Goal: Task Accomplishment & Management: Manage account settings

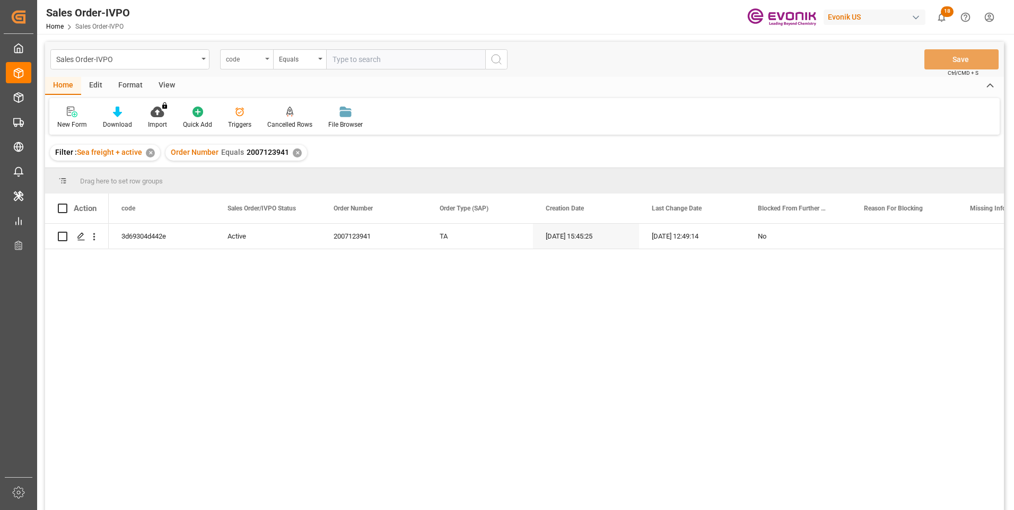
click at [270, 57] on div "code" at bounding box center [246, 59] width 53 height 20
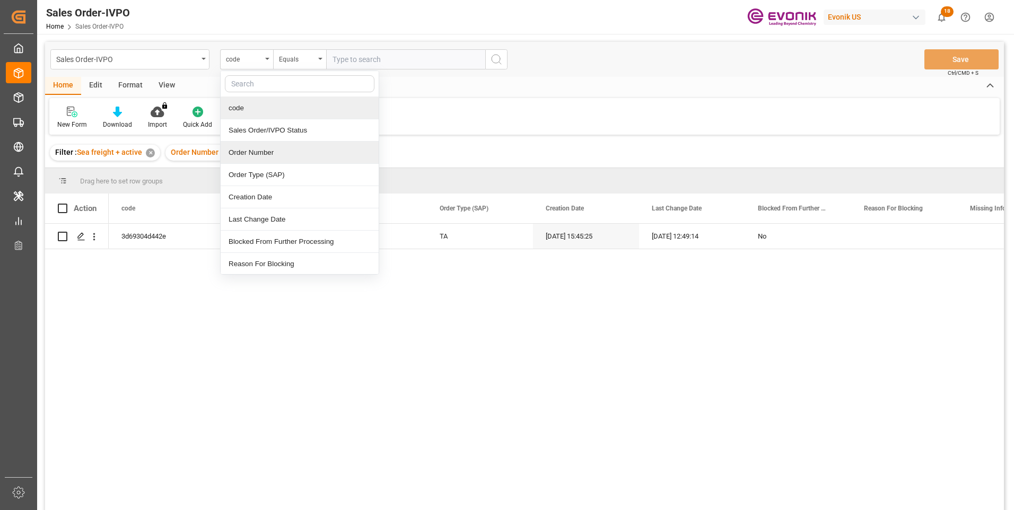
click at [246, 148] on div "Order Number" at bounding box center [300, 153] width 158 height 22
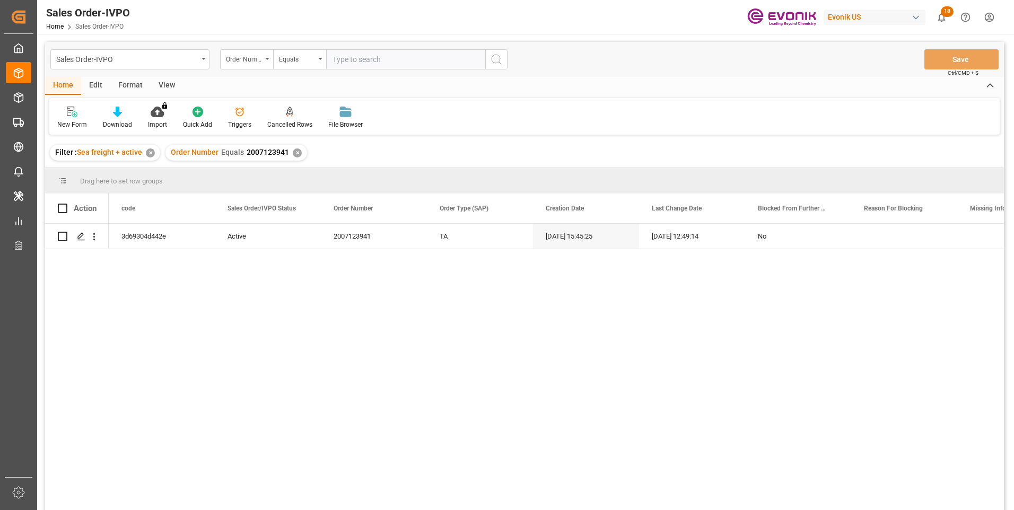
click at [349, 59] on input "text" at bounding box center [405, 59] width 159 height 20
paste input "Could you please check and update the mode of transport, as it is still missing…"
type input "C"
paste input "0046474677"
type input "0046474677"
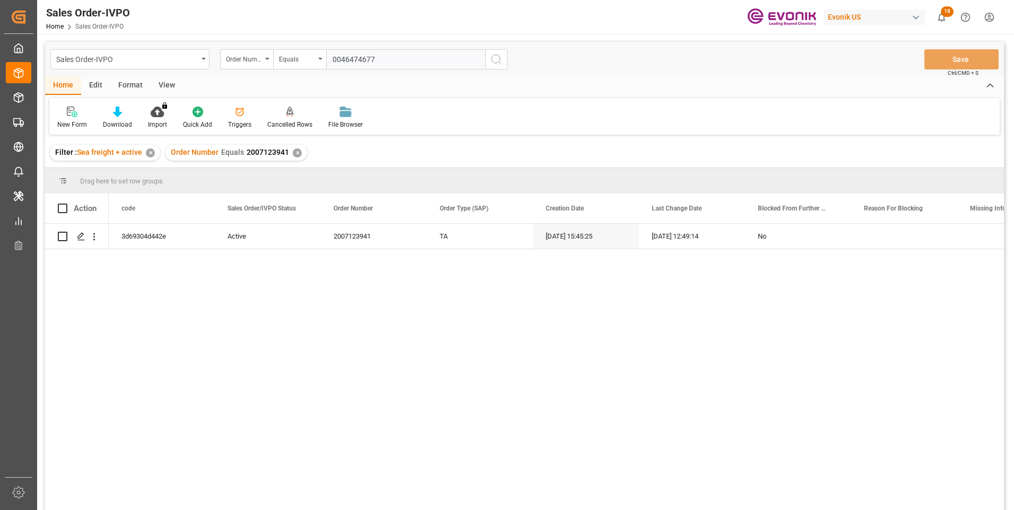
click at [500, 63] on icon "search button" at bounding box center [496, 59] width 13 height 13
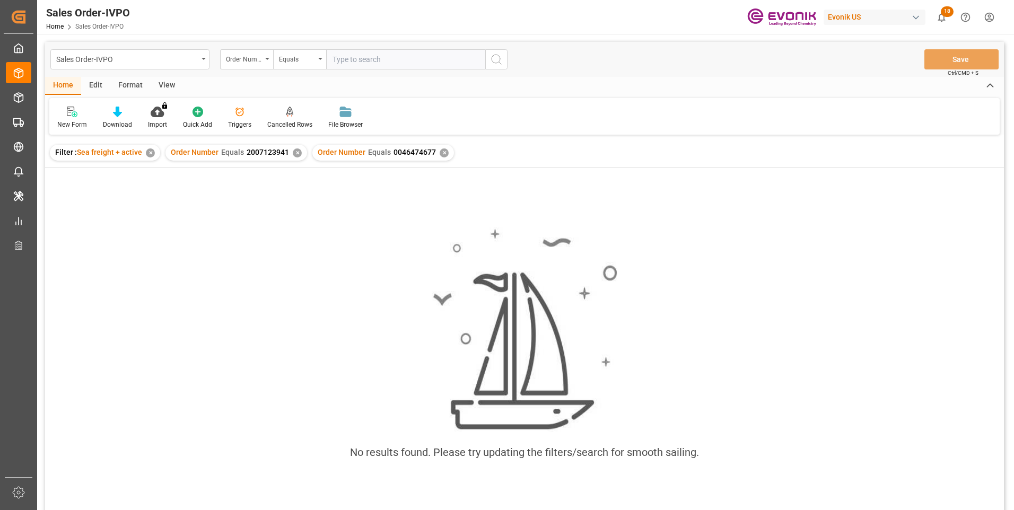
click at [296, 152] on div "✕" at bounding box center [297, 152] width 9 height 9
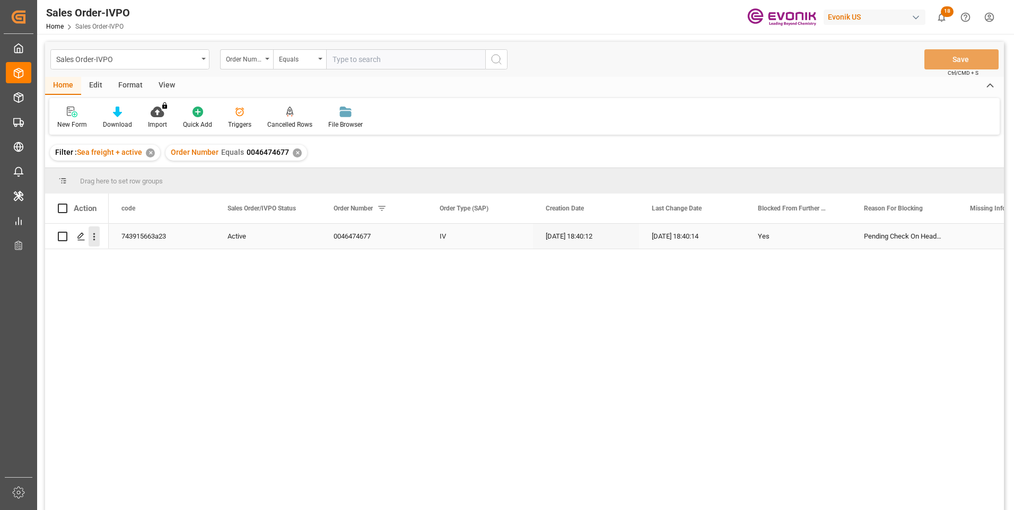
click at [92, 238] on icon "open menu" at bounding box center [94, 236] width 11 height 11
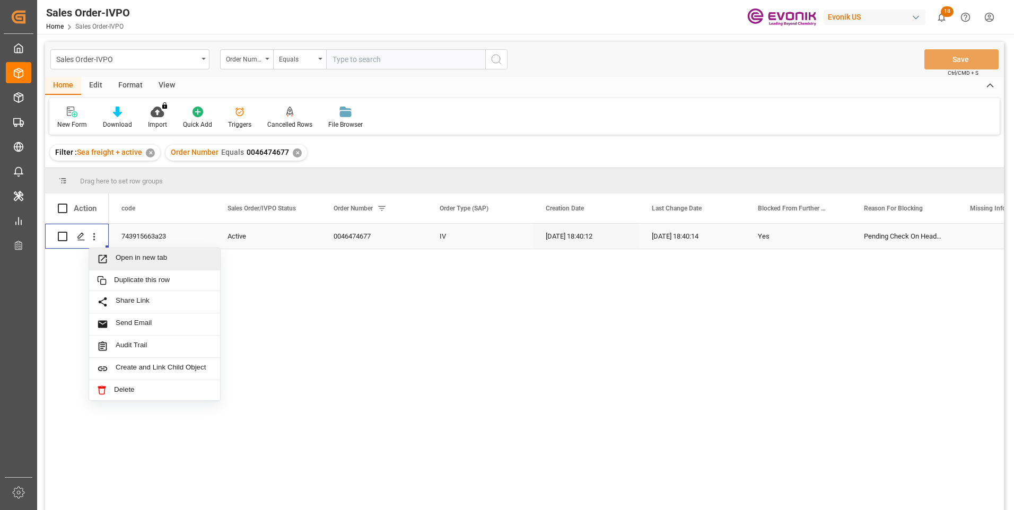
click at [117, 257] on span "Open in new tab" at bounding box center [164, 258] width 97 height 11
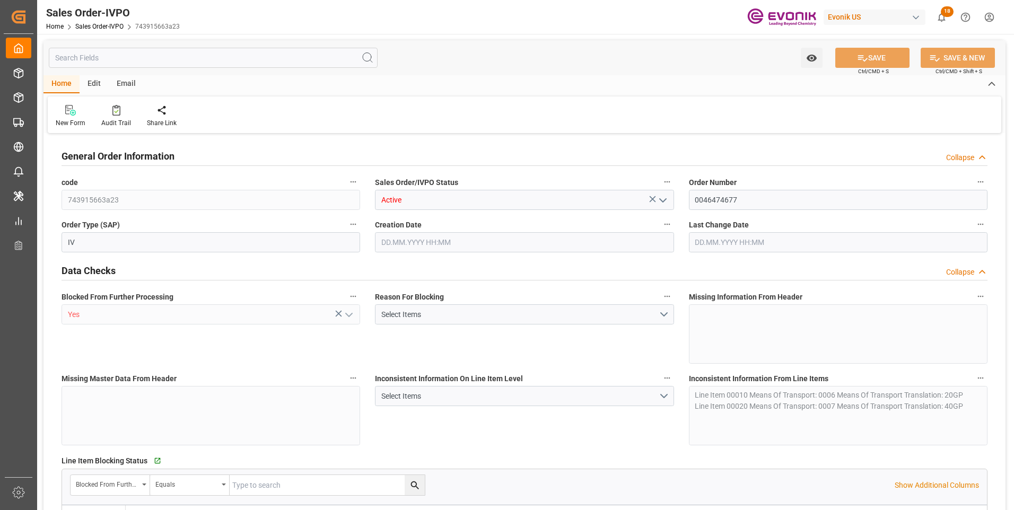
type input "ZADUR"
type input "0"
type input "1"
type input "19798"
type input "23.09.2025 18:40"
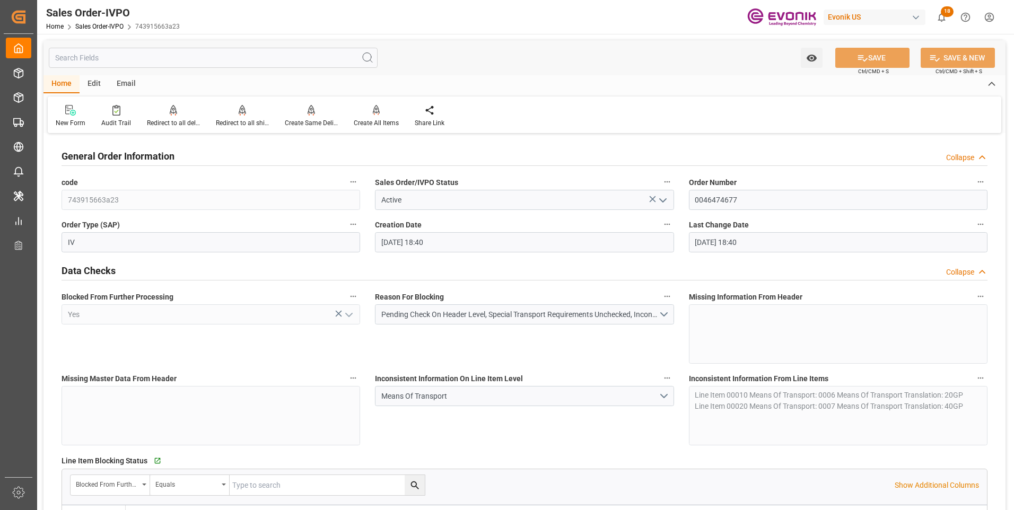
type input "23.09.2025 18:40"
click at [138, 58] on input "text" at bounding box center [213, 58] width 329 height 20
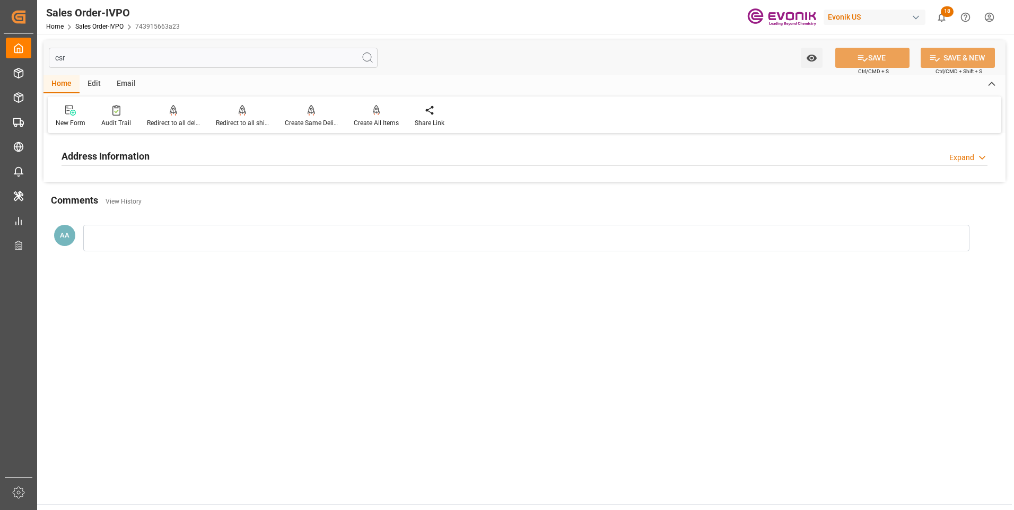
type input "csr"
click at [123, 154] on h2 "Address Information" at bounding box center [106, 156] width 88 height 14
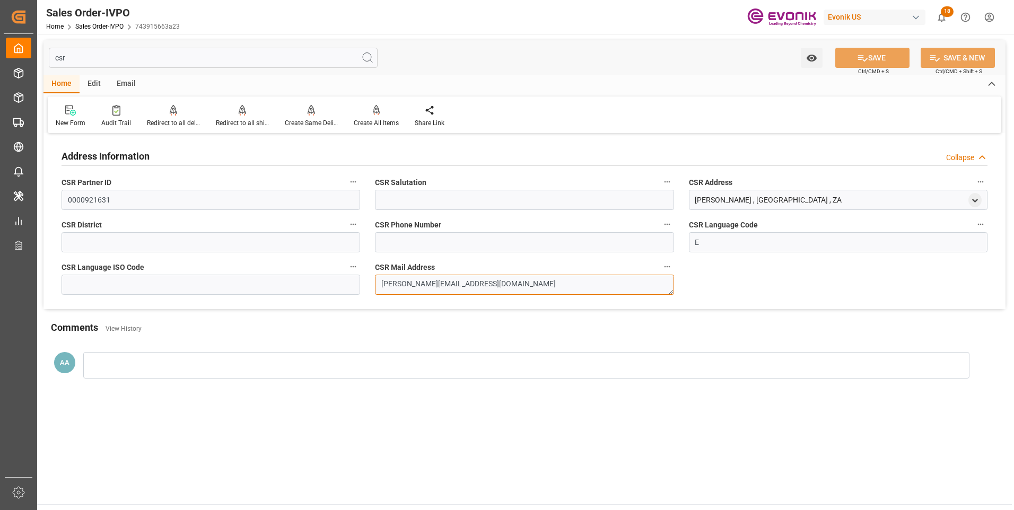
drag, startPoint x: 484, startPoint y: 285, endPoint x: 365, endPoint y: 289, distance: 118.8
click at [365, 289] on div "Address Information Collapse CSR Partner ID 0000921631 CSR Salutation CSR Addre…" at bounding box center [524, 222] width 962 height 173
